Goal: Task Accomplishment & Management: Manage account settings

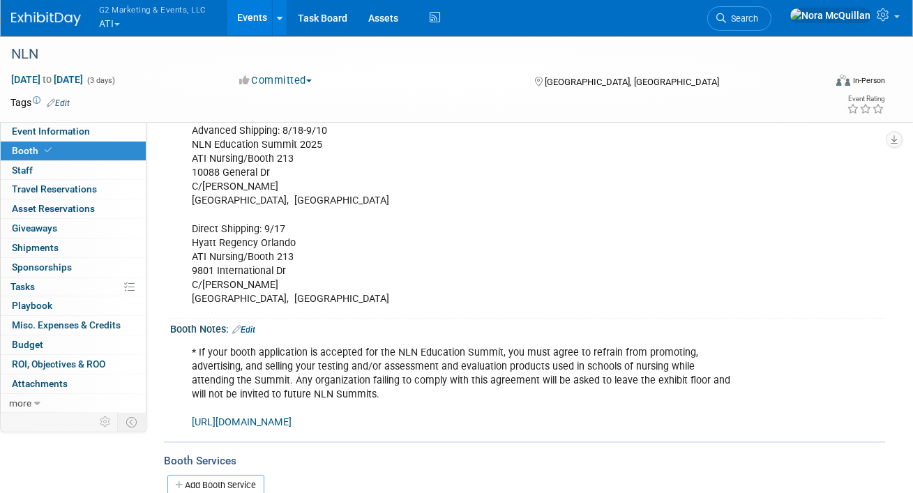
scroll to position [294, 0]
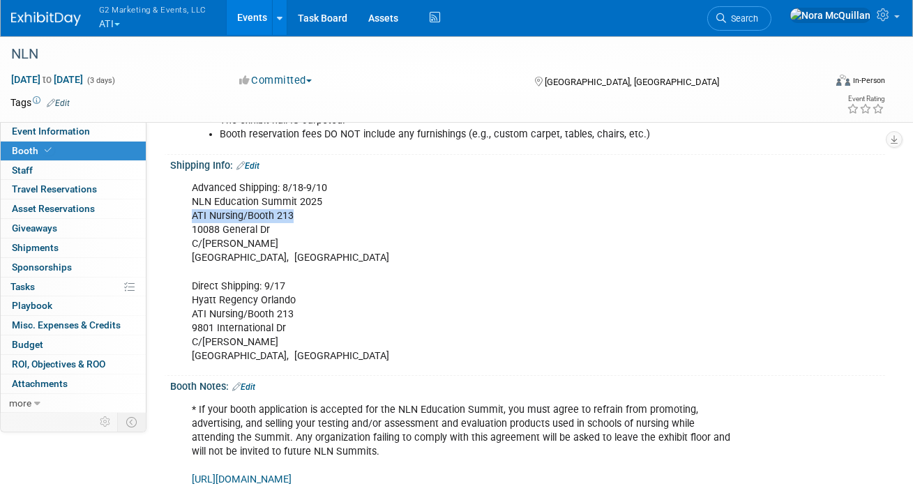
drag, startPoint x: 293, startPoint y: 213, endPoint x: 183, endPoint y: 213, distance: 109.5
click at [184, 213] on div "Advanced Shipping: 8/18-9/10 NLN Education Summit 2025 ATI Nursing/Booth 213 [S…" at bounding box center [463, 272] width 563 height 196
copy div "ATI Nursing/Booth 213"
click at [223, 226] on div "Advanced Shipping: 8/18-9/10 NLN Education Summit 2025 ATI Nursing/Booth 213 [S…" at bounding box center [463, 272] width 563 height 196
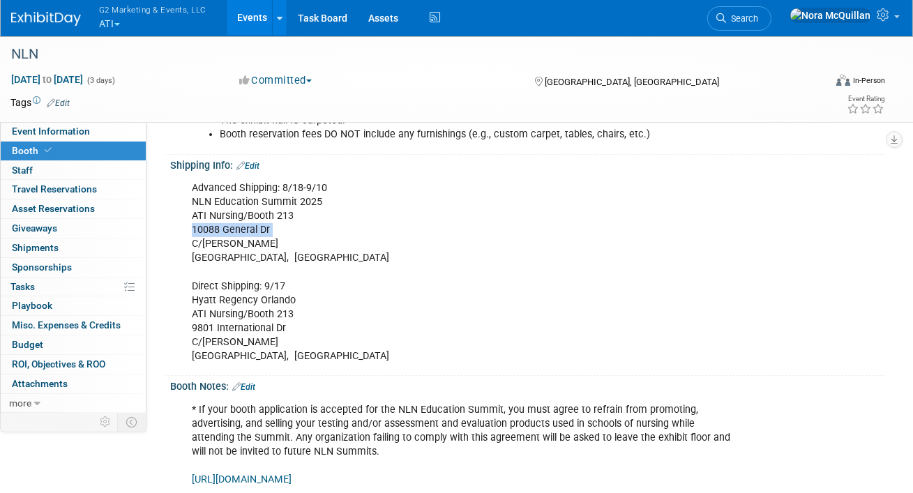
click at [223, 226] on div "Advanced Shipping: 8/18-9/10 NLN Education Summit 2025 ATI Nursing/Booth 213 [S…" at bounding box center [463, 272] width 563 height 196
copy div "10088 General Dr"
drag, startPoint x: 250, startPoint y: 258, endPoint x: 275, endPoint y: 257, distance: 25.1
click at [275, 257] on div "Advanced Shipping: 8/18-9/10 NLN Education Summit 2025 ATI Nursing/Booth 213 [S…" at bounding box center [463, 272] width 563 height 196
copy div "32824"
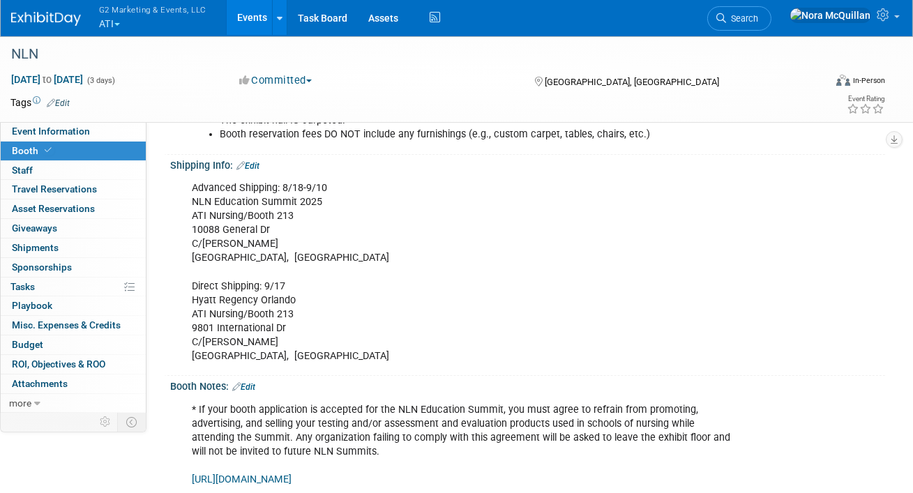
click at [220, 225] on div "Advanced Shipping: 8/18-9/10 NLN Education Summit 2025 ATI Nursing/Booth 213 [S…" at bounding box center [463, 272] width 563 height 196
copy div "10088 General Dr"
click at [34, 244] on span "Shipments 0" at bounding box center [35, 247] width 47 height 11
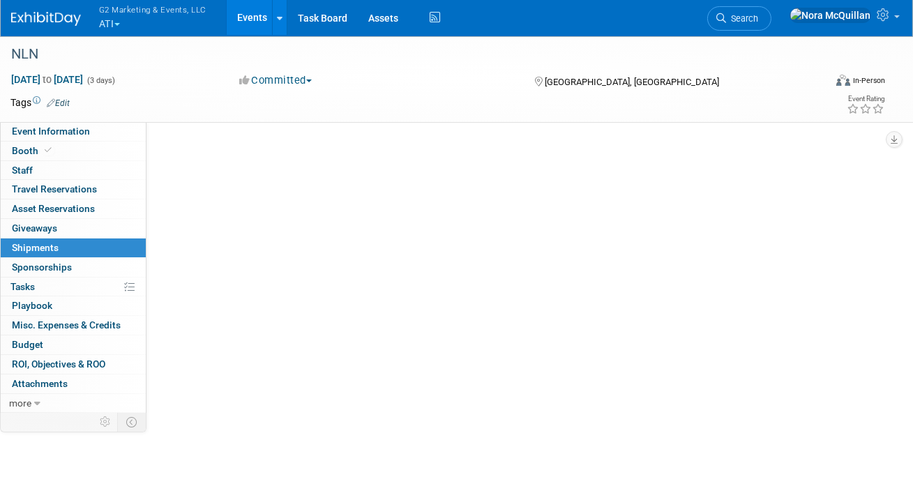
scroll to position [0, 0]
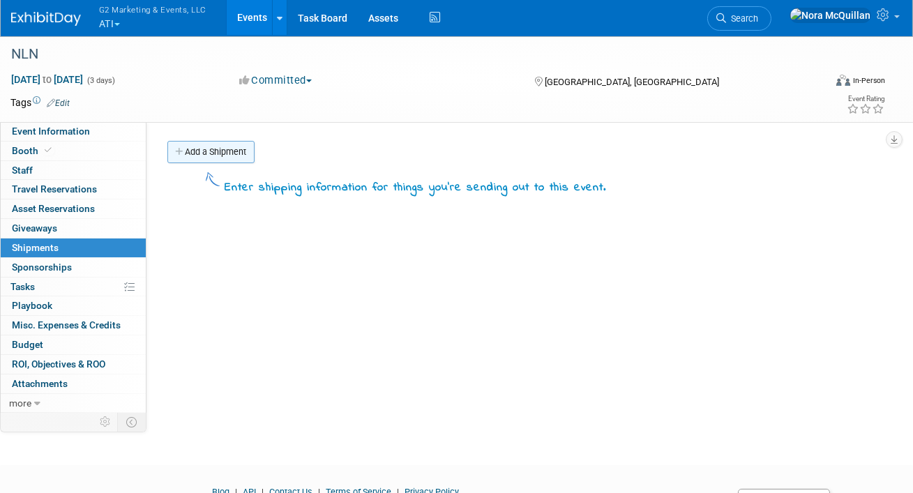
click at [197, 155] on link "Add a Shipment" at bounding box center [210, 152] width 87 height 22
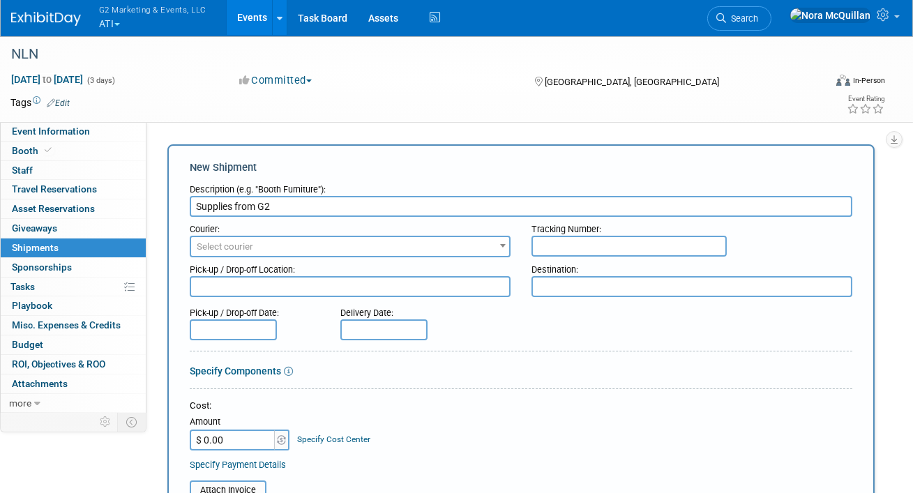
type input "Supplies from G2"
click at [258, 236] on span "Select courier" at bounding box center [350, 247] width 321 height 22
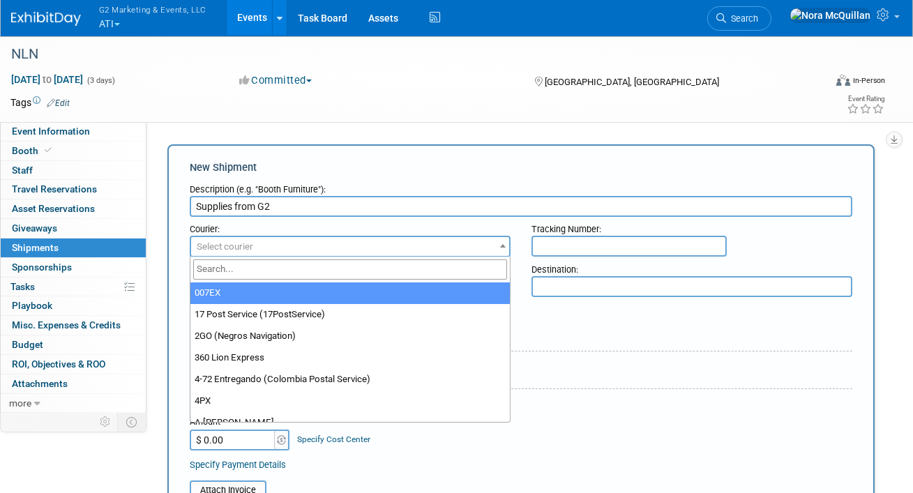
click at [259, 270] on input "search" at bounding box center [350, 269] width 314 height 20
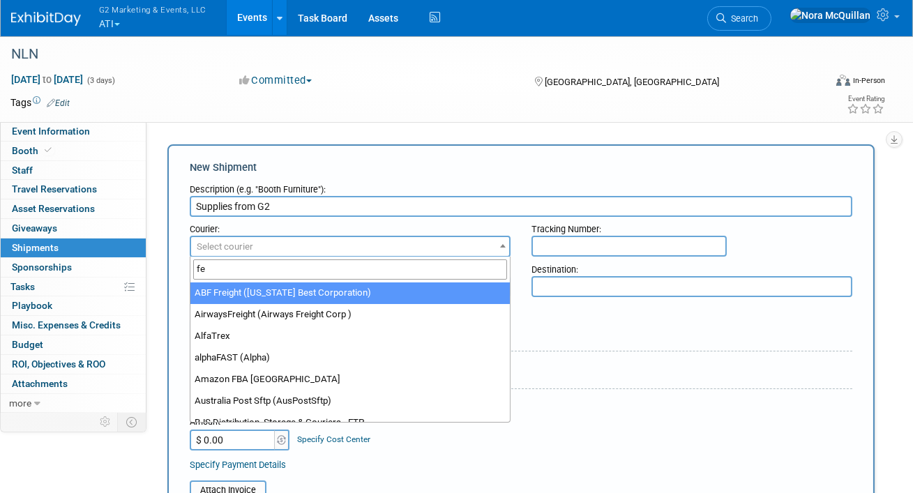
type input "fed"
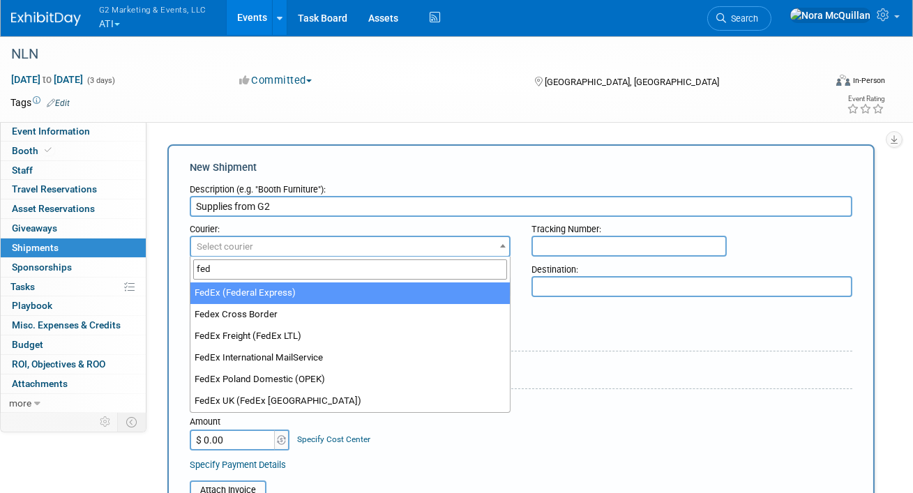
select select "206"
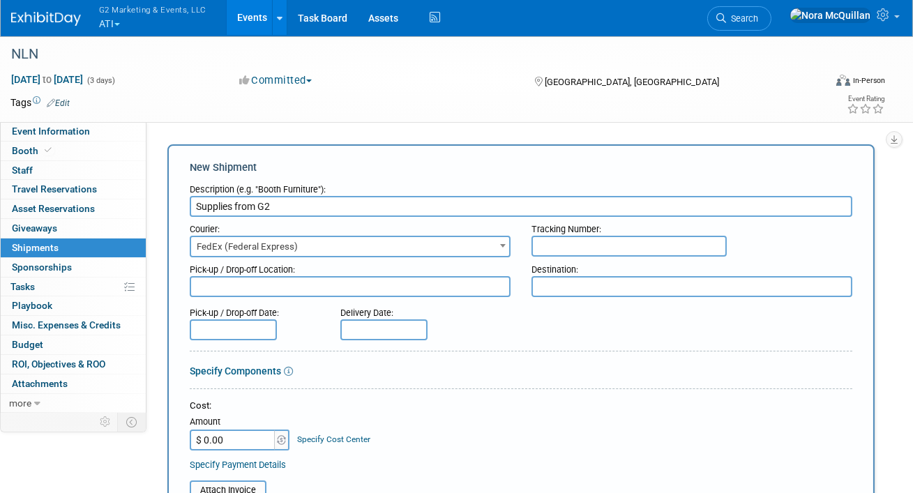
click at [547, 246] on input "text" at bounding box center [628, 246] width 195 height 21
paste input "883968583385"
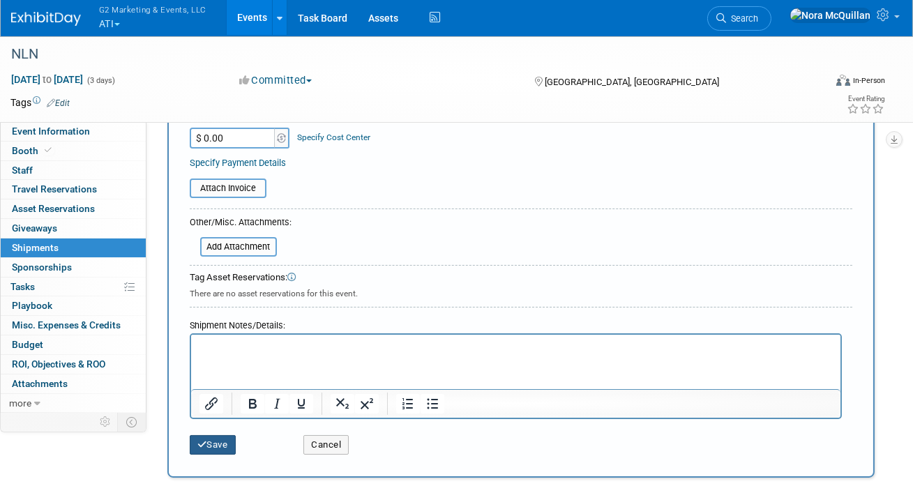
type input "883968583385"
click at [213, 446] on button "Save" at bounding box center [213, 445] width 46 height 20
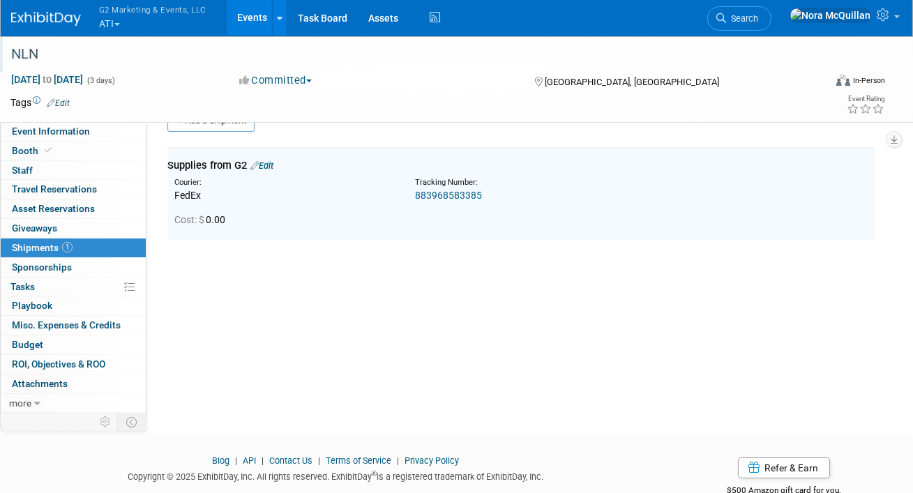
scroll to position [30, 0]
